Goal: Task Accomplishment & Management: Use online tool/utility

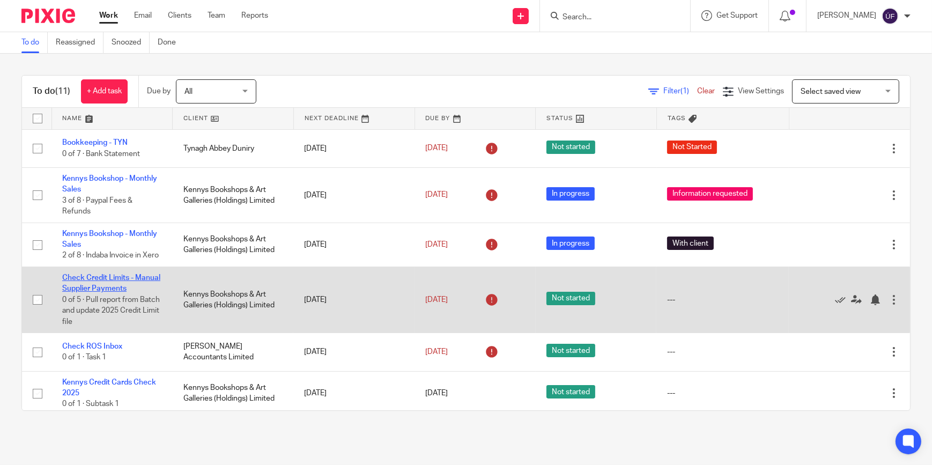
click at [97, 292] on link "Check Credit Limits - Manual Supplier Payments" at bounding box center [111, 283] width 98 height 18
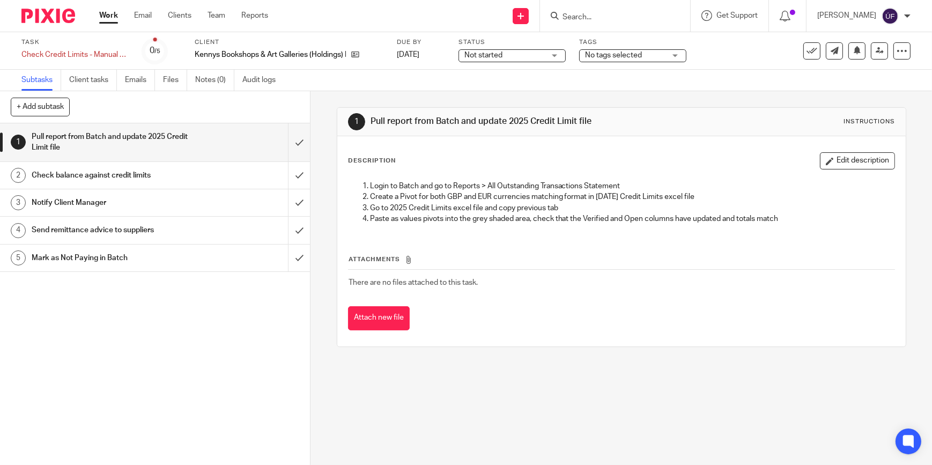
click at [108, 172] on h1 "Check balance against credit limits" at bounding box center [114, 175] width 164 height 16
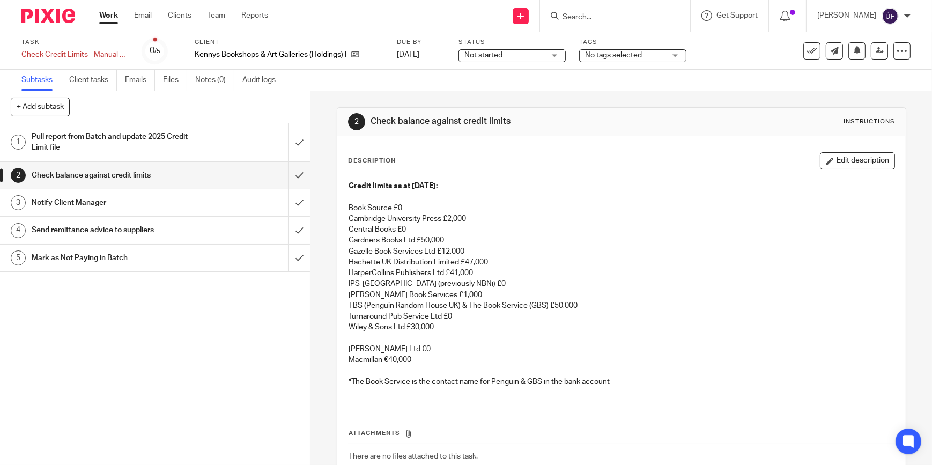
click at [105, 200] on h1 "Notify Client Manager" at bounding box center [114, 203] width 164 height 16
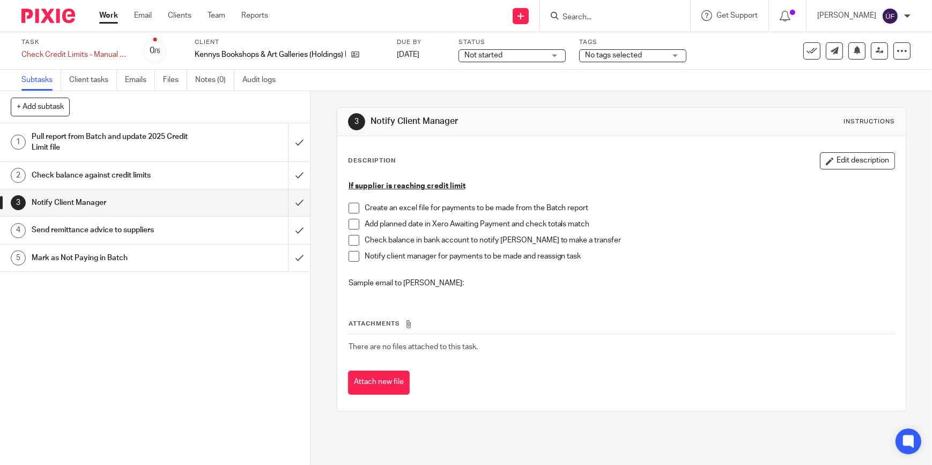
click at [190, 233] on div "Send remittance advice to suppliers" at bounding box center [155, 230] width 246 height 16
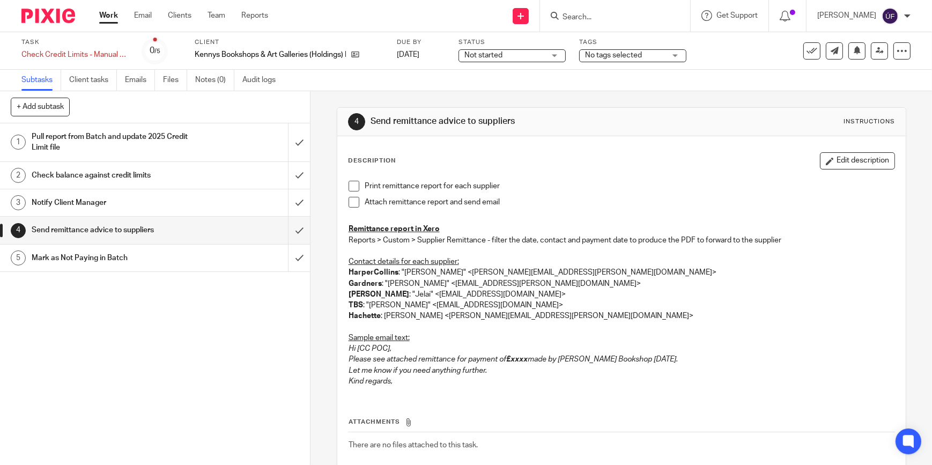
click at [186, 255] on h1 "Mark as Not Paying in Batch" at bounding box center [114, 258] width 164 height 16
